Goal: Information Seeking & Learning: Learn about a topic

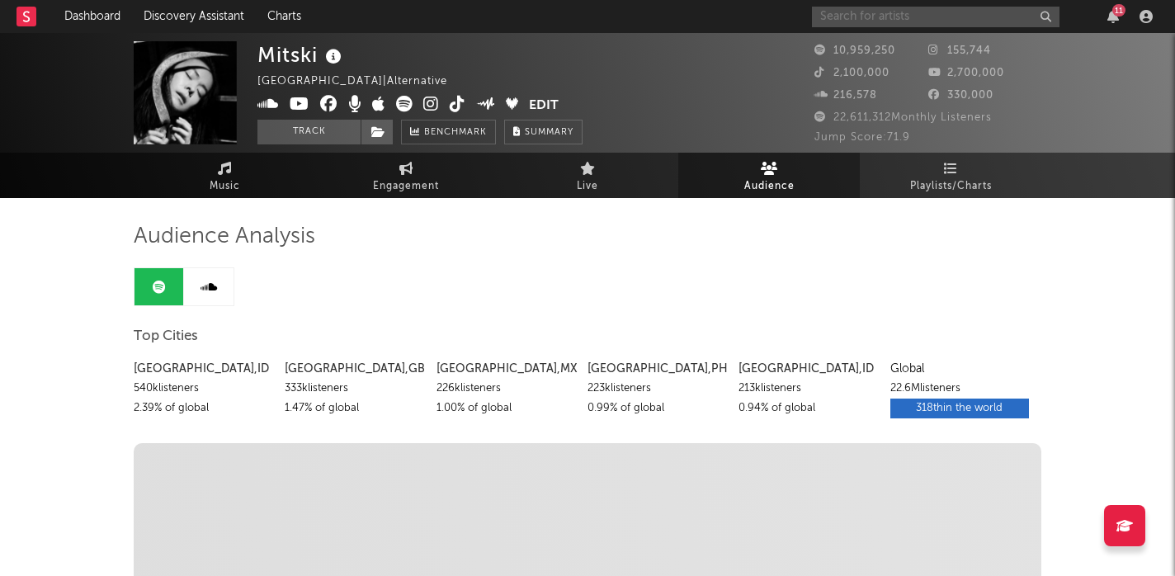
click at [883, 16] on input "text" at bounding box center [936, 17] width 248 height 21
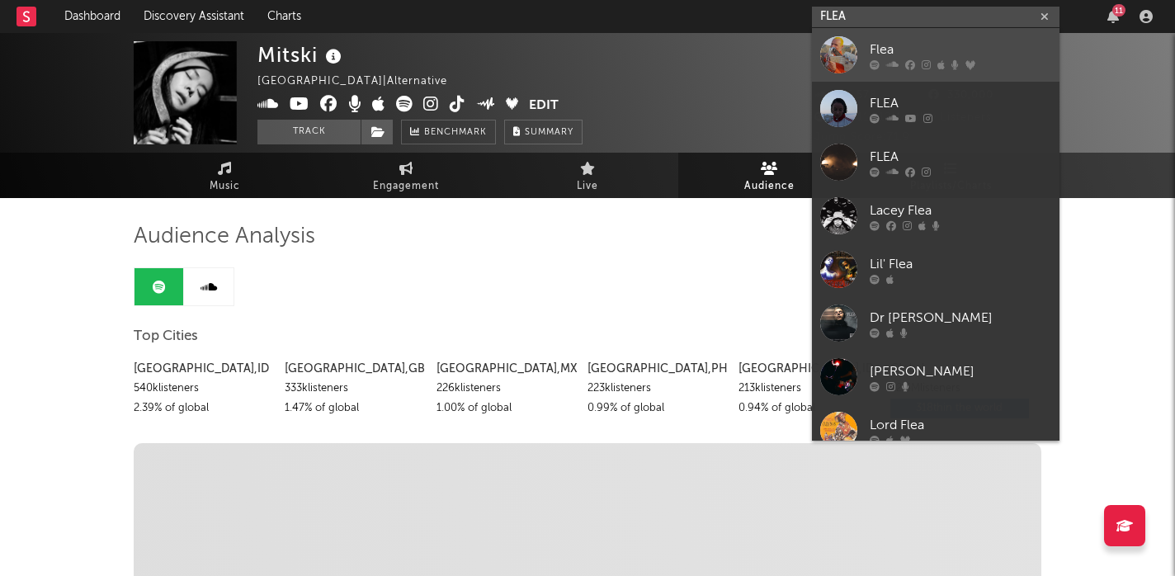
type input "FLEA"
click at [843, 64] on div at bounding box center [838, 54] width 37 height 37
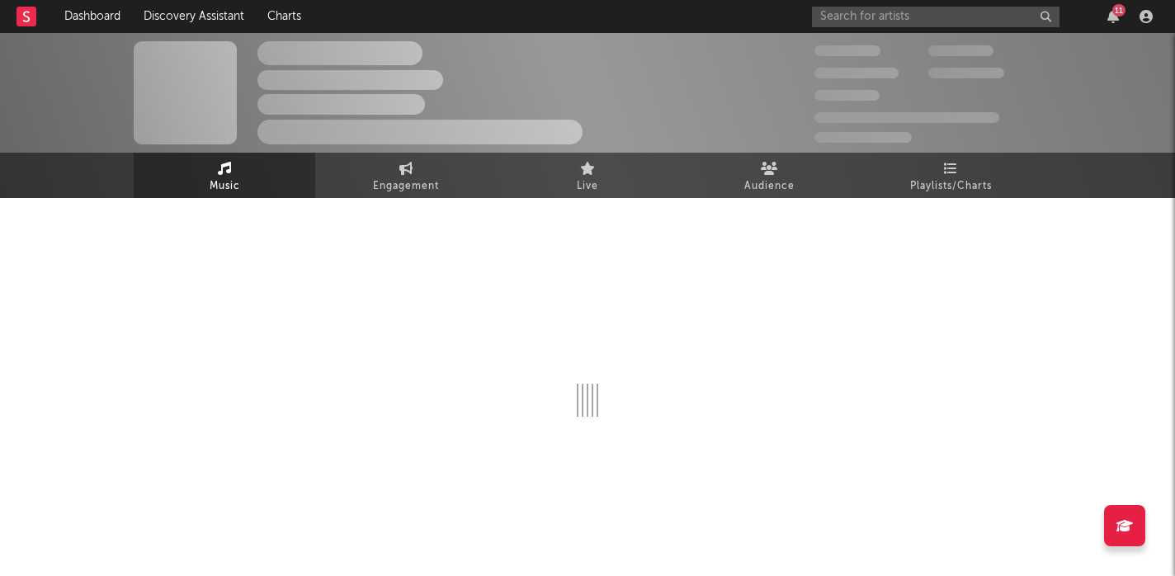
select select "6m"
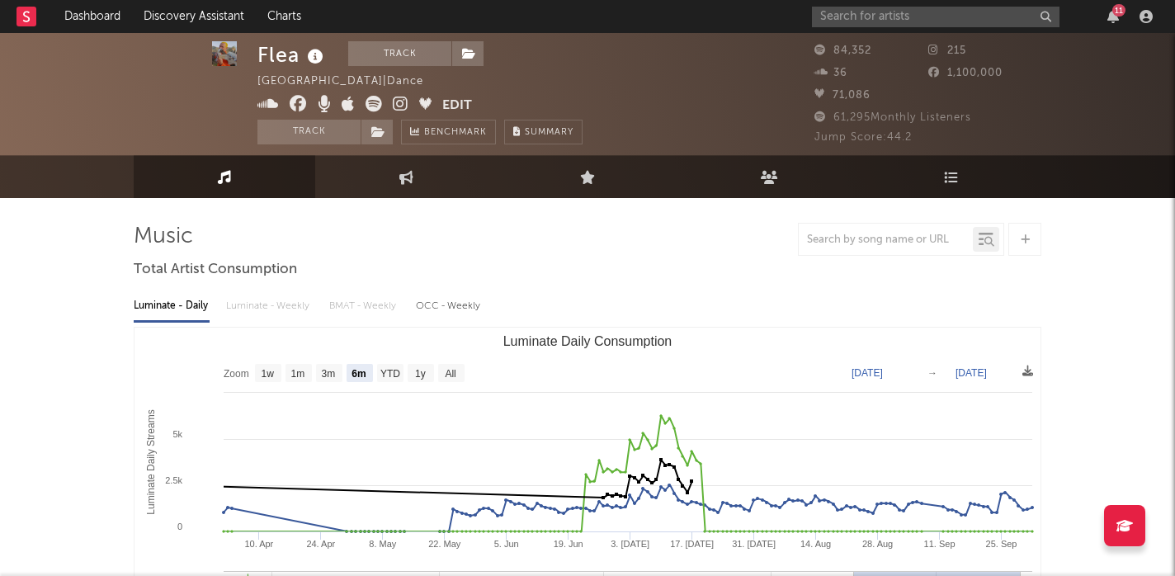
scroll to position [32, 0]
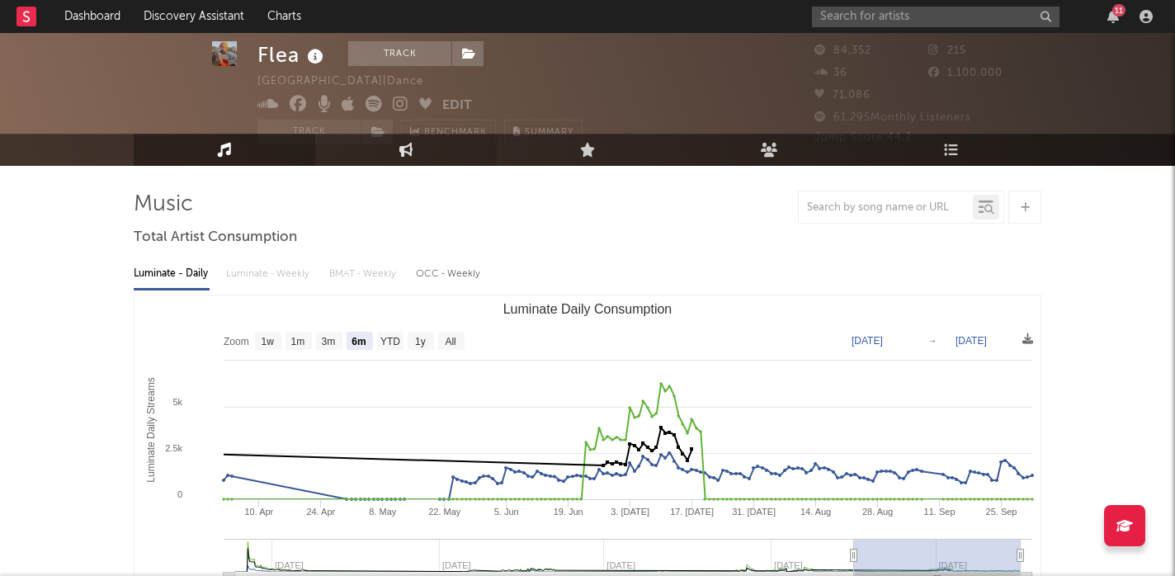
click at [404, 153] on icon at bounding box center [406, 150] width 14 height 14
select select "1w"
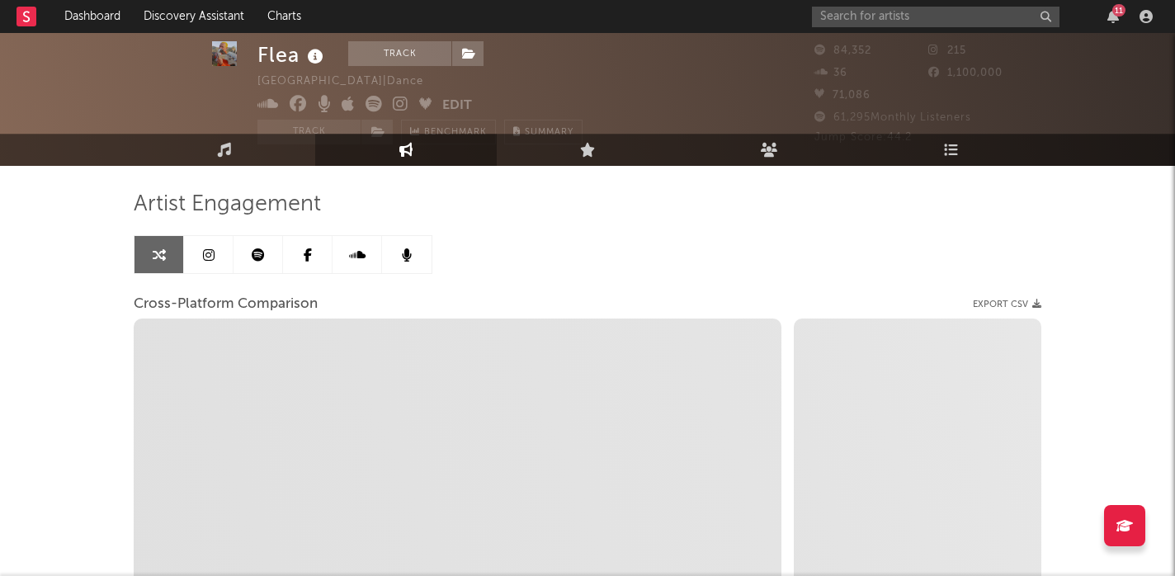
select select "1m"
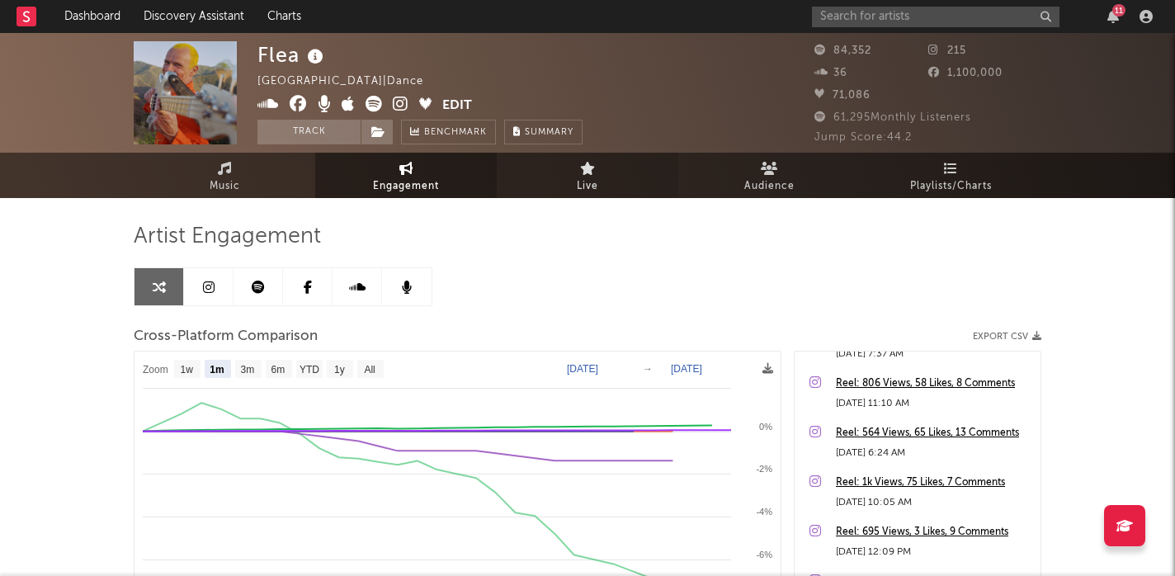
click at [583, 167] on icon at bounding box center [588, 168] width 16 height 13
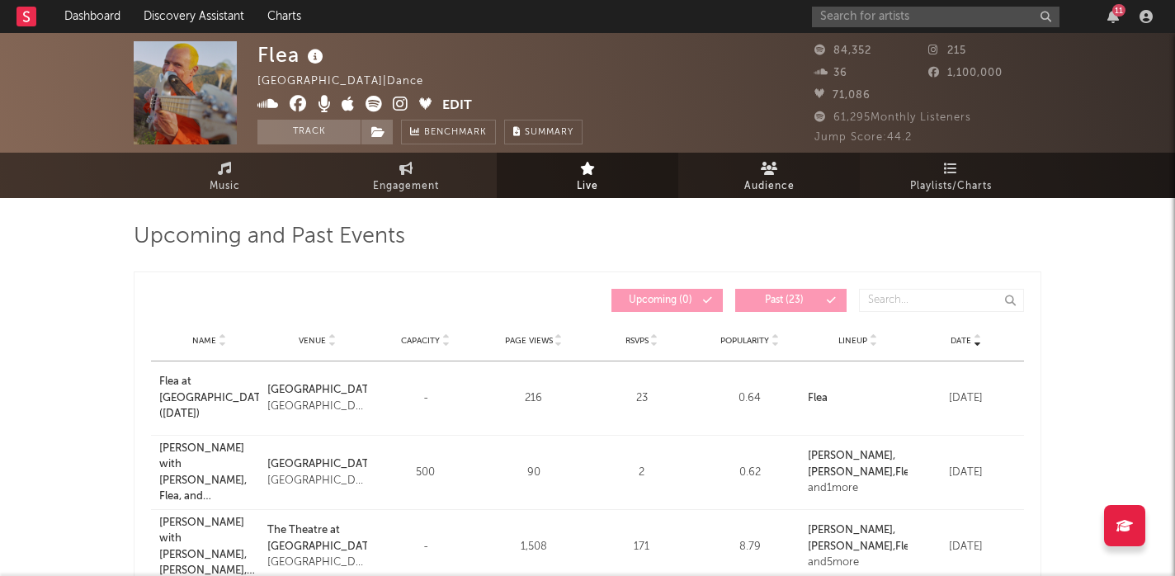
click at [773, 182] on span "Audience" at bounding box center [769, 187] width 50 height 20
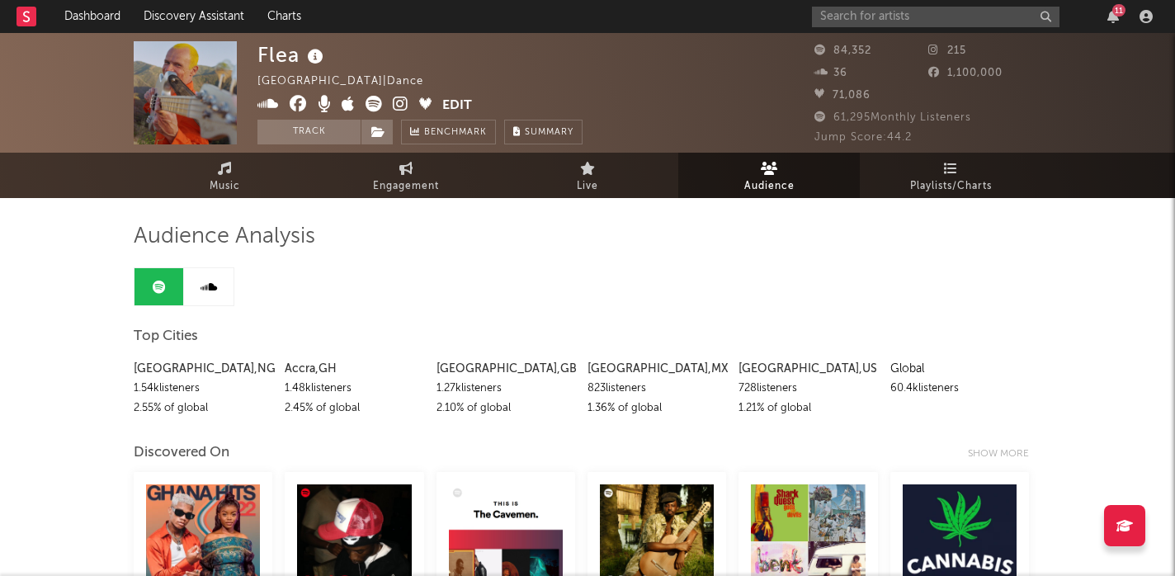
click at [405, 100] on icon at bounding box center [401, 104] width 16 height 17
